Goal: Task Accomplishment & Management: Use online tool/utility

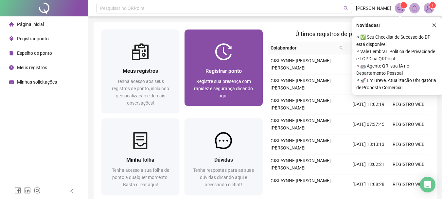
click at [236, 61] on div "Registrar ponto Registre sua presença com rapidez e segurança clicando aqui!" at bounding box center [224, 83] width 78 height 46
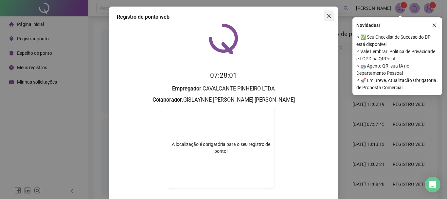
click at [330, 17] on span "Close" at bounding box center [329, 15] width 10 height 5
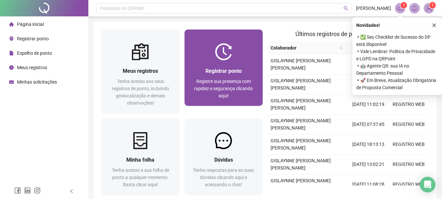
click at [210, 79] on span "Registre sua presença com rapidez e segurança clicando aqui!" at bounding box center [223, 89] width 59 height 20
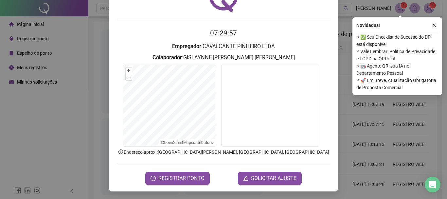
scroll to position [43, 0]
click at [186, 179] on span "REGISTRAR PONTO" at bounding box center [181, 178] width 46 height 8
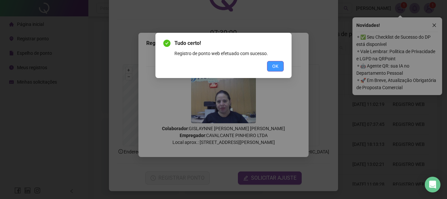
click at [277, 63] on span "OK" at bounding box center [275, 66] width 6 height 7
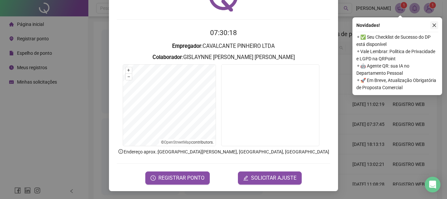
click at [434, 25] on icon "close" at bounding box center [434, 25] width 5 height 5
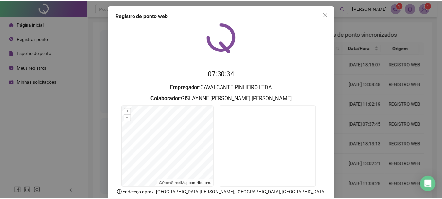
scroll to position [0, 0]
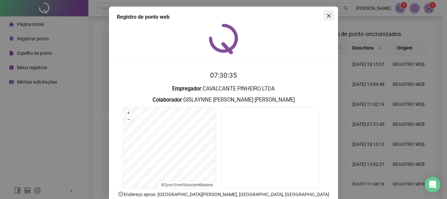
click at [326, 18] on icon "close" at bounding box center [328, 15] width 5 height 5
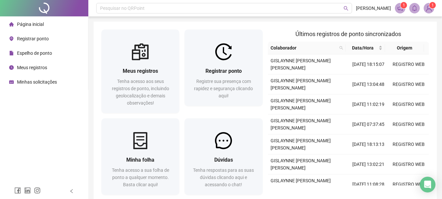
click at [35, 28] on div "Página inicial" at bounding box center [26, 24] width 35 height 13
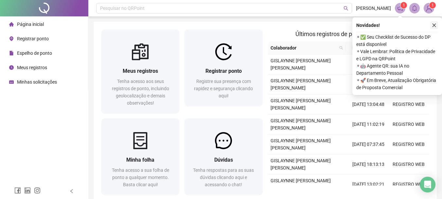
click at [433, 25] on icon "close" at bounding box center [434, 25] width 5 height 5
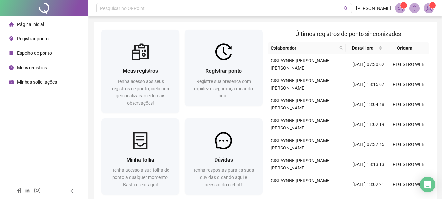
click at [429, 9] on img at bounding box center [429, 8] width 10 height 10
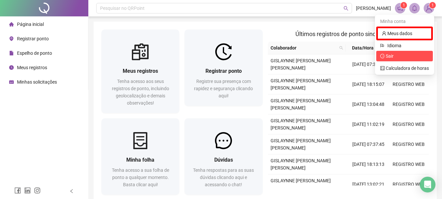
click at [394, 59] on span "Sair" at bounding box center [390, 55] width 8 height 5
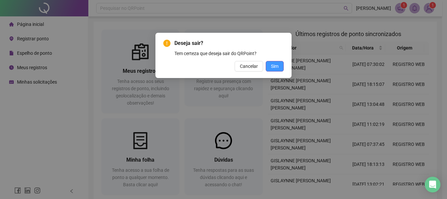
click at [272, 66] on span "Sim" at bounding box center [275, 66] width 8 height 7
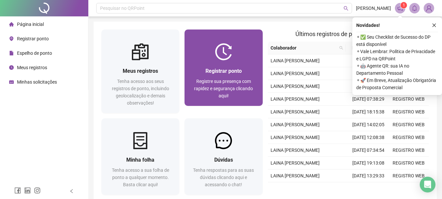
click at [214, 76] on div "Registrar ponto Registre sua presença com rapidez e segurança clicando aqui!" at bounding box center [224, 83] width 62 height 32
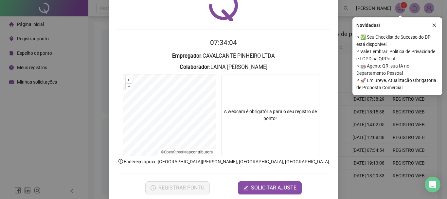
scroll to position [43, 0]
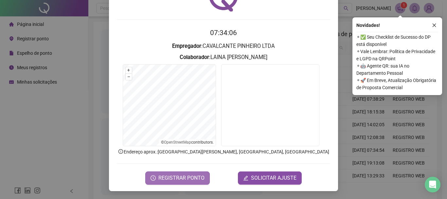
click at [179, 175] on span "REGISTRAR PONTO" at bounding box center [181, 178] width 46 height 8
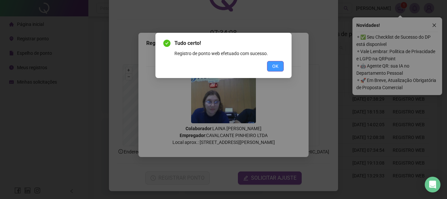
click at [276, 67] on span "OK" at bounding box center [275, 66] width 6 height 7
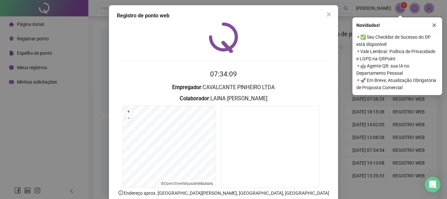
scroll to position [0, 0]
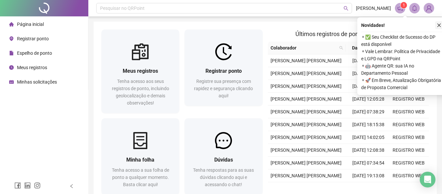
click at [437, 22] on button "button" at bounding box center [440, 25] width 8 height 8
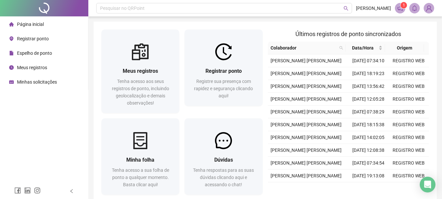
drag, startPoint x: 422, startPoint y: 7, endPoint x: 426, endPoint y: 6, distance: 3.7
click at [426, 6] on div "1" at bounding box center [414, 8] width 39 height 10
click at [426, 6] on img at bounding box center [429, 8] width 10 height 10
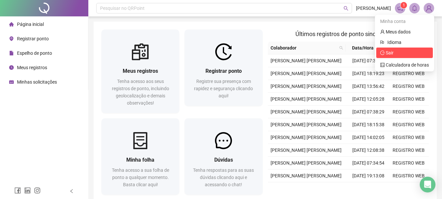
click at [396, 54] on span "Sair" at bounding box center [405, 52] width 49 height 7
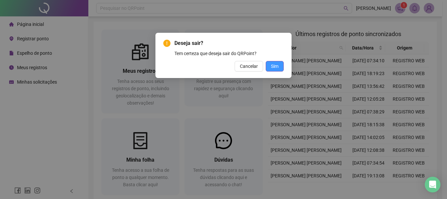
click at [270, 65] on button "Sim" at bounding box center [275, 66] width 18 height 10
